Goal: Find specific page/section: Find specific page/section

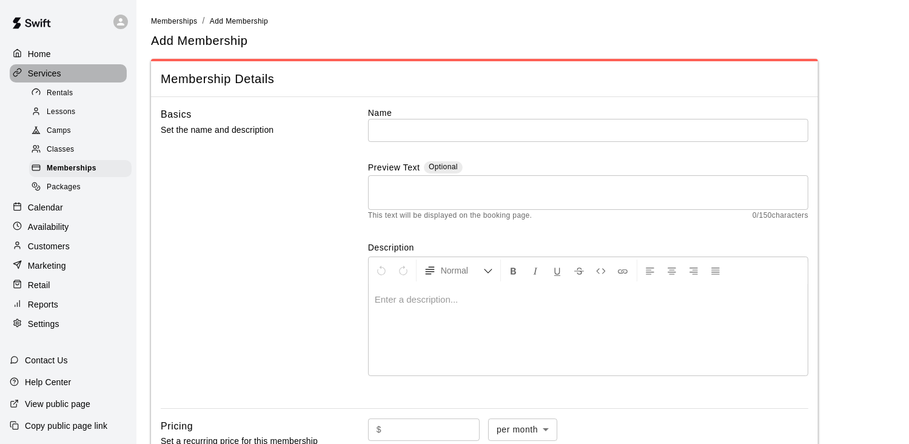
click at [53, 72] on p "Services" at bounding box center [44, 73] width 33 height 12
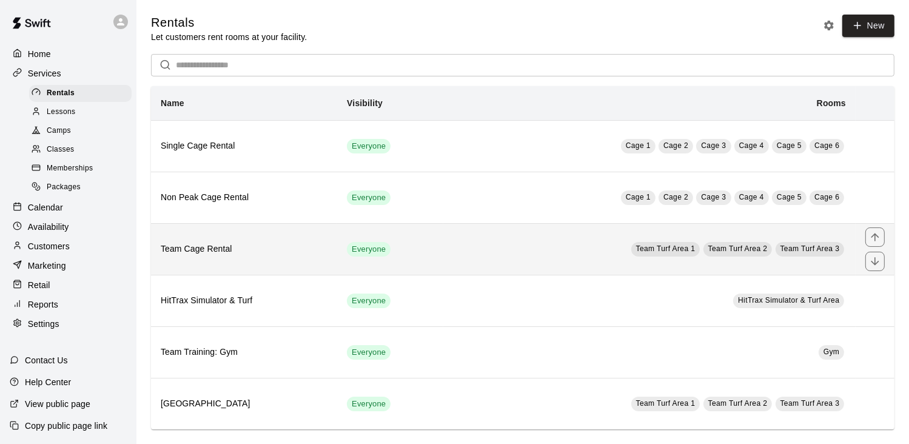
scroll to position [8, 0]
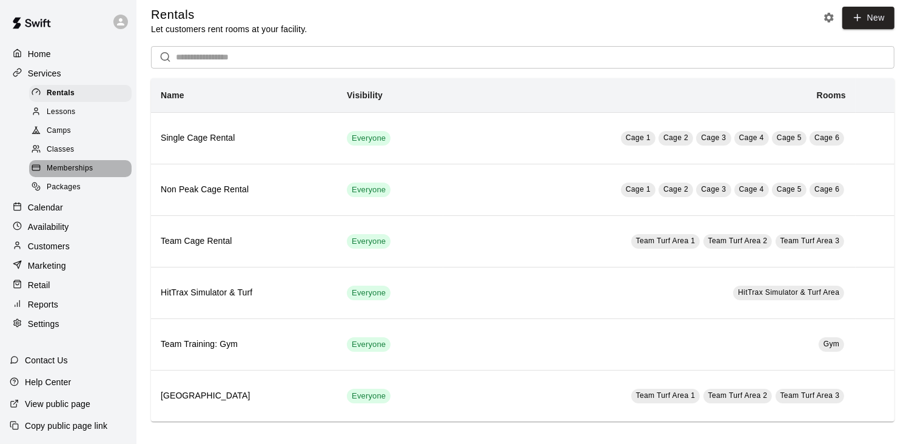
click at [61, 173] on span "Memberships" at bounding box center [70, 168] width 46 height 12
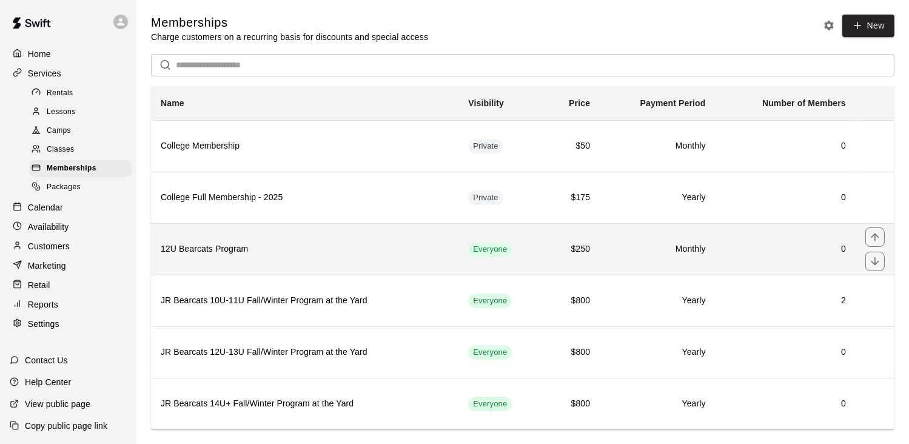
click at [222, 249] on h6 "12U Bearcats Program" at bounding box center [305, 248] width 288 height 13
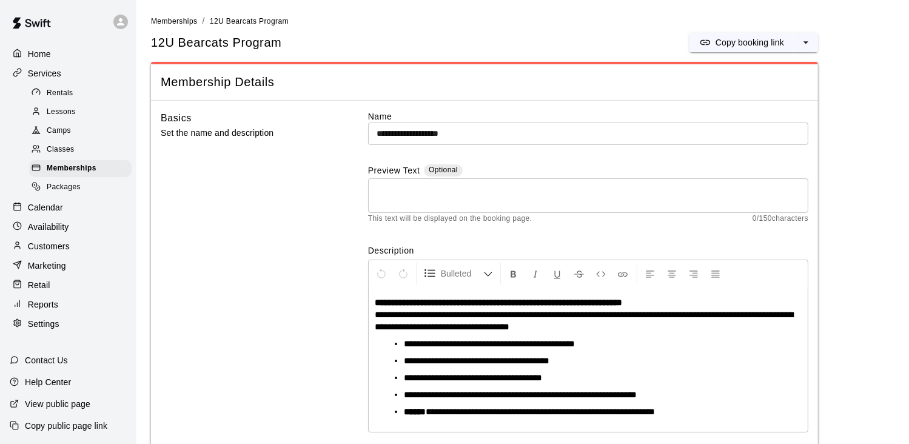
click at [446, 36] on div "12U Bearcats Program Copy booking link" at bounding box center [484, 42] width 667 height 19
